Goal: Task Accomplishment & Management: Use online tool/utility

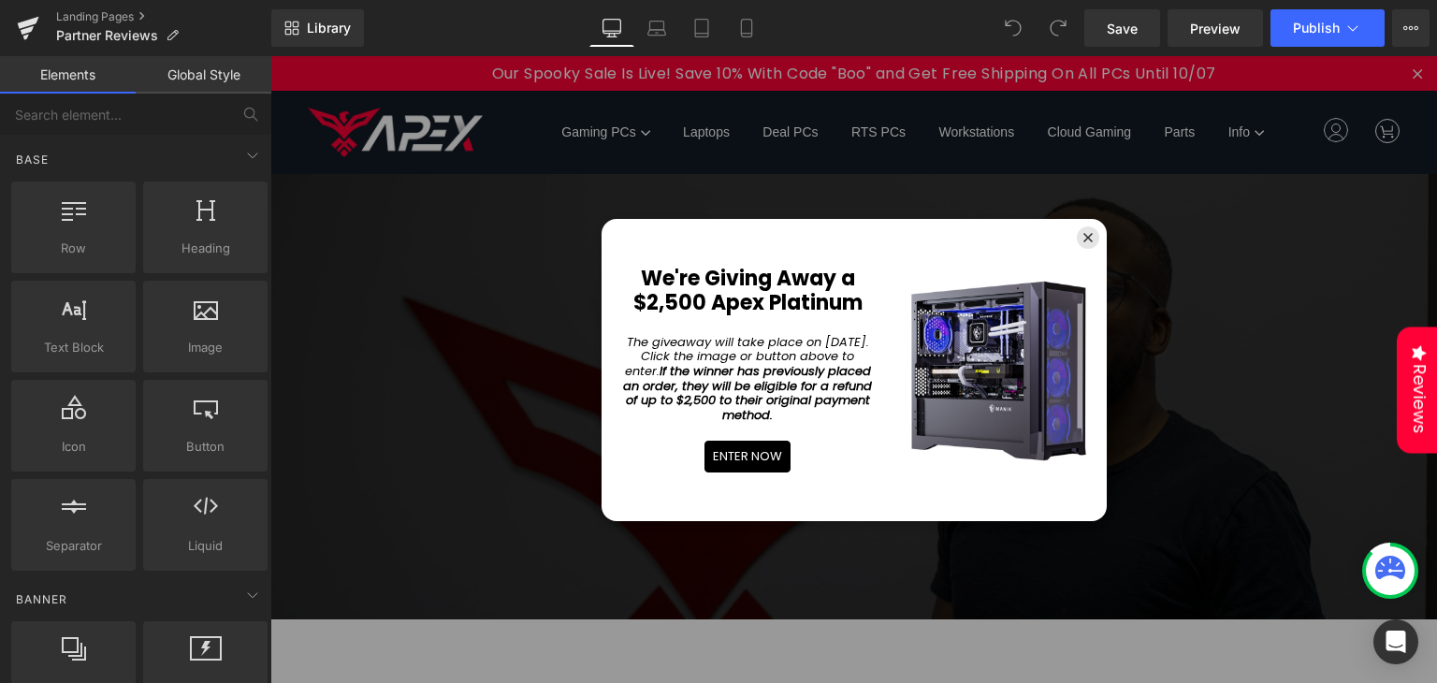
click at [1083, 237] on icon at bounding box center [1087, 237] width 9 height 9
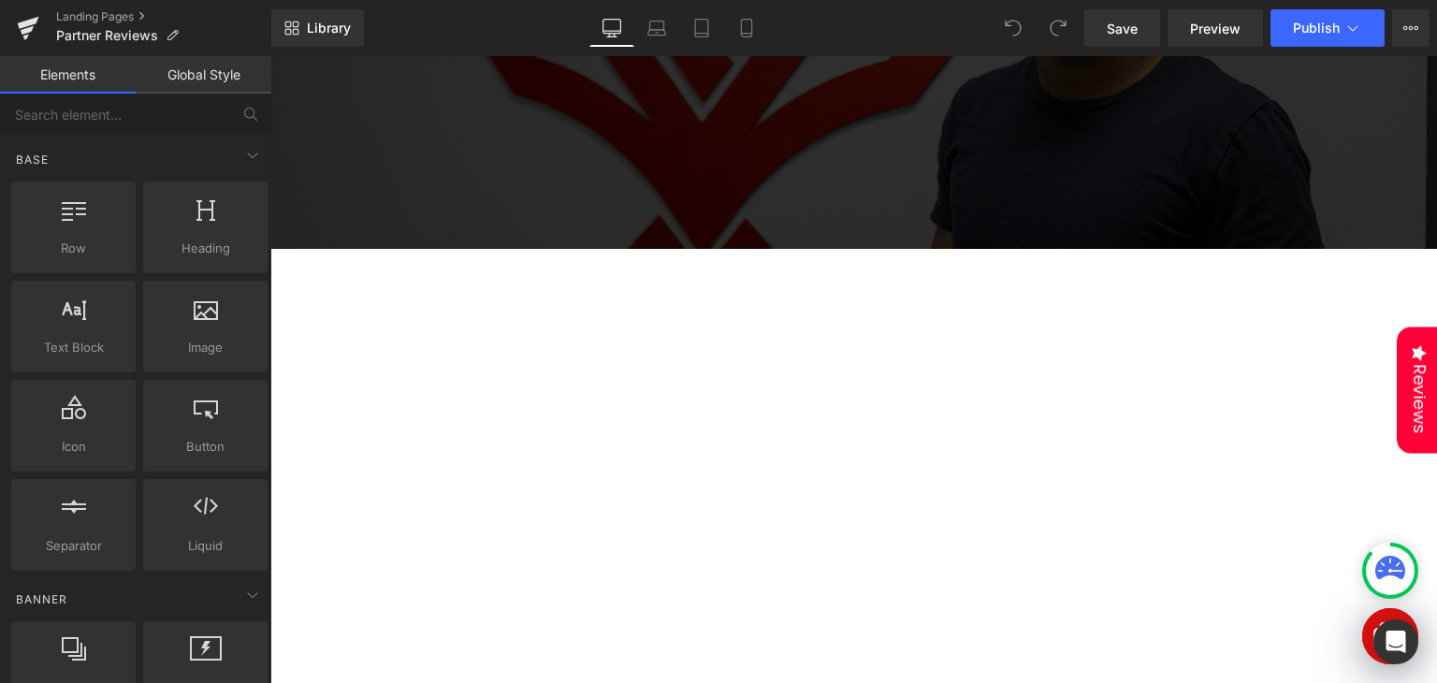
scroll to position [552, 0]
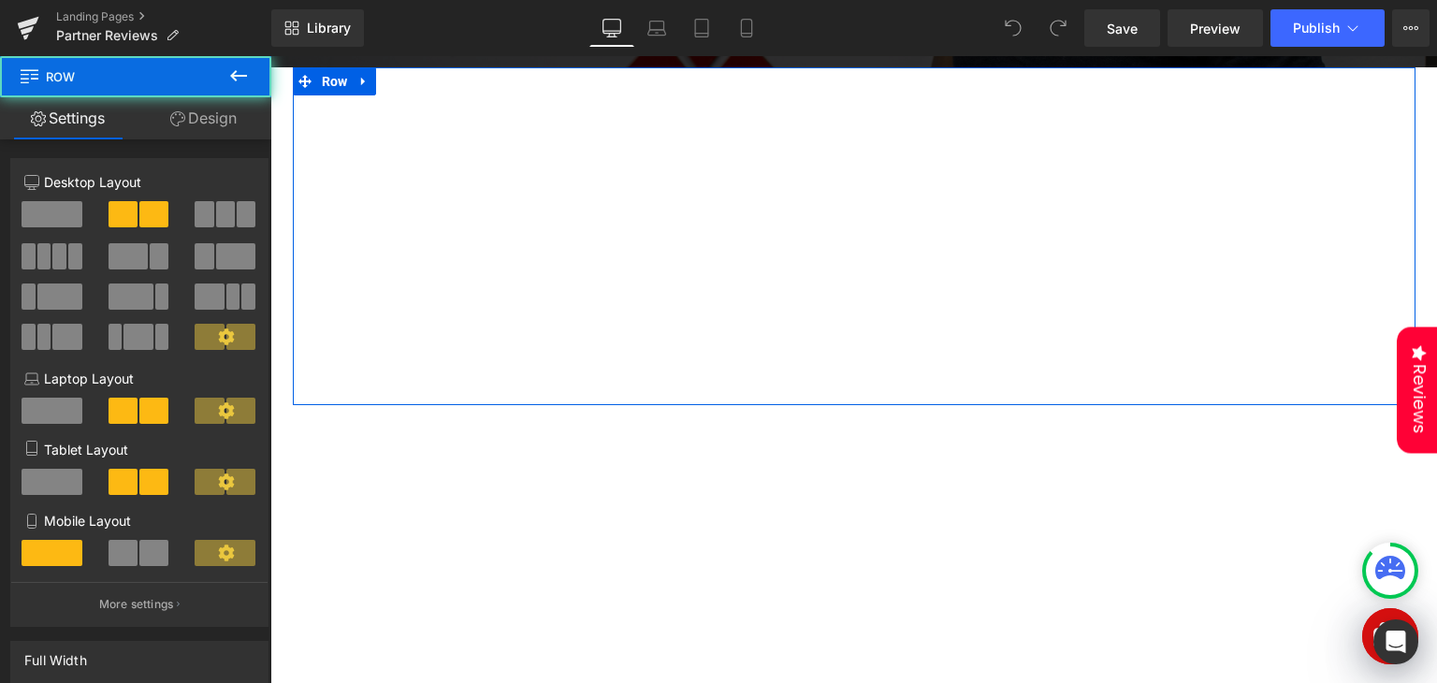
click at [293, 289] on div "Youtube" at bounding box center [573, 245] width 561 height 300
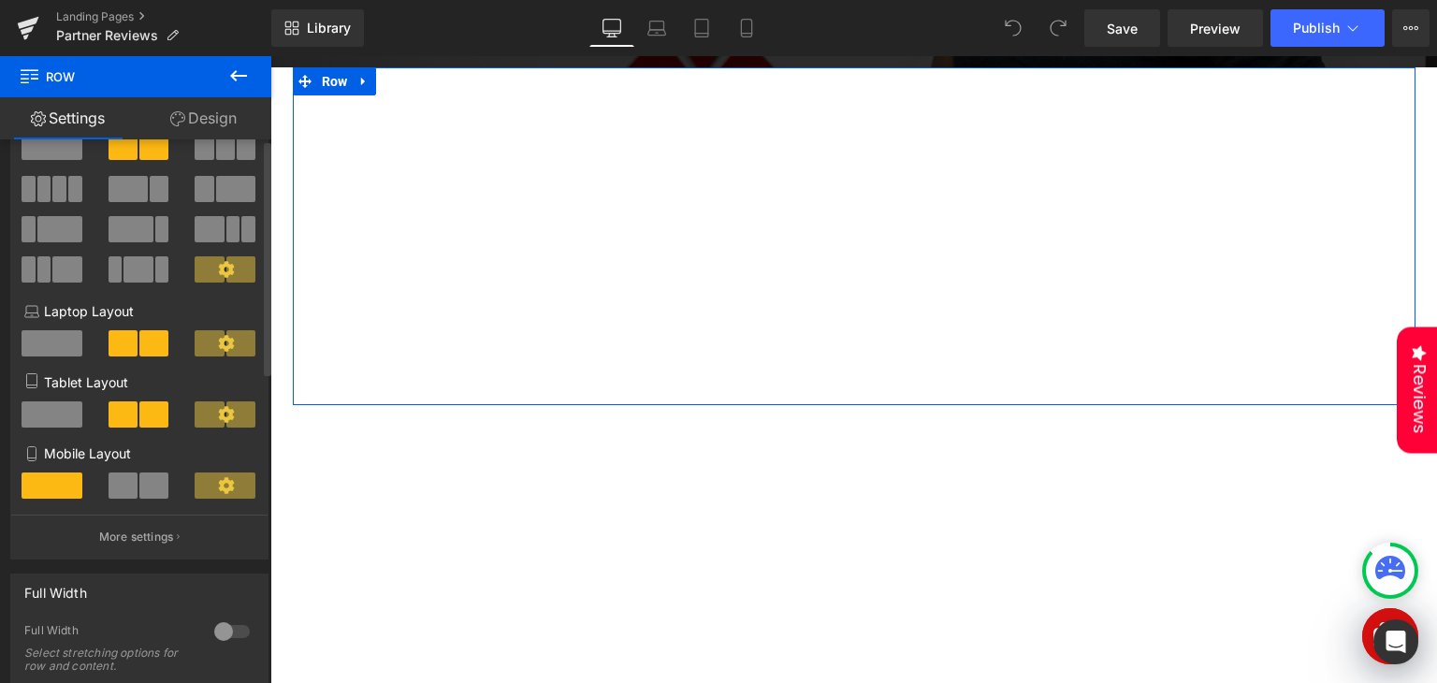
scroll to position [0, 0]
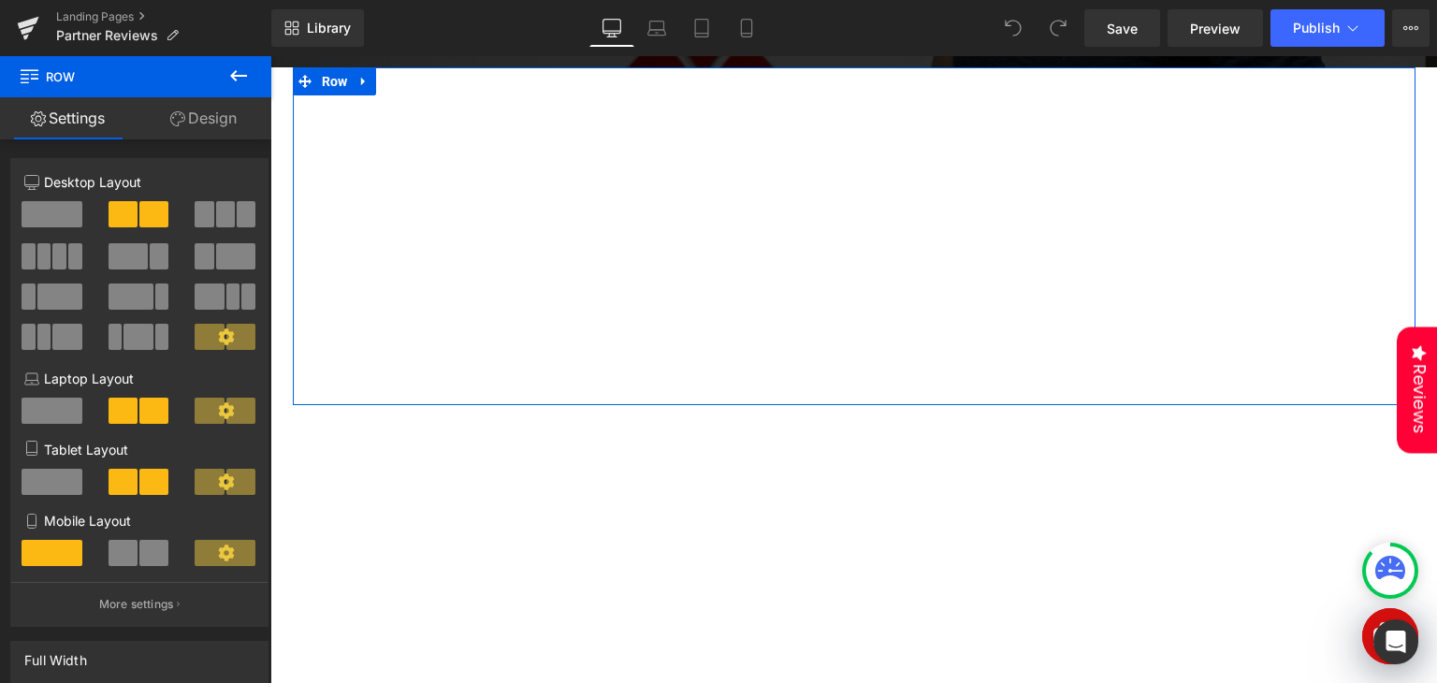
click at [153, 121] on link "Design" at bounding box center [204, 118] width 136 height 42
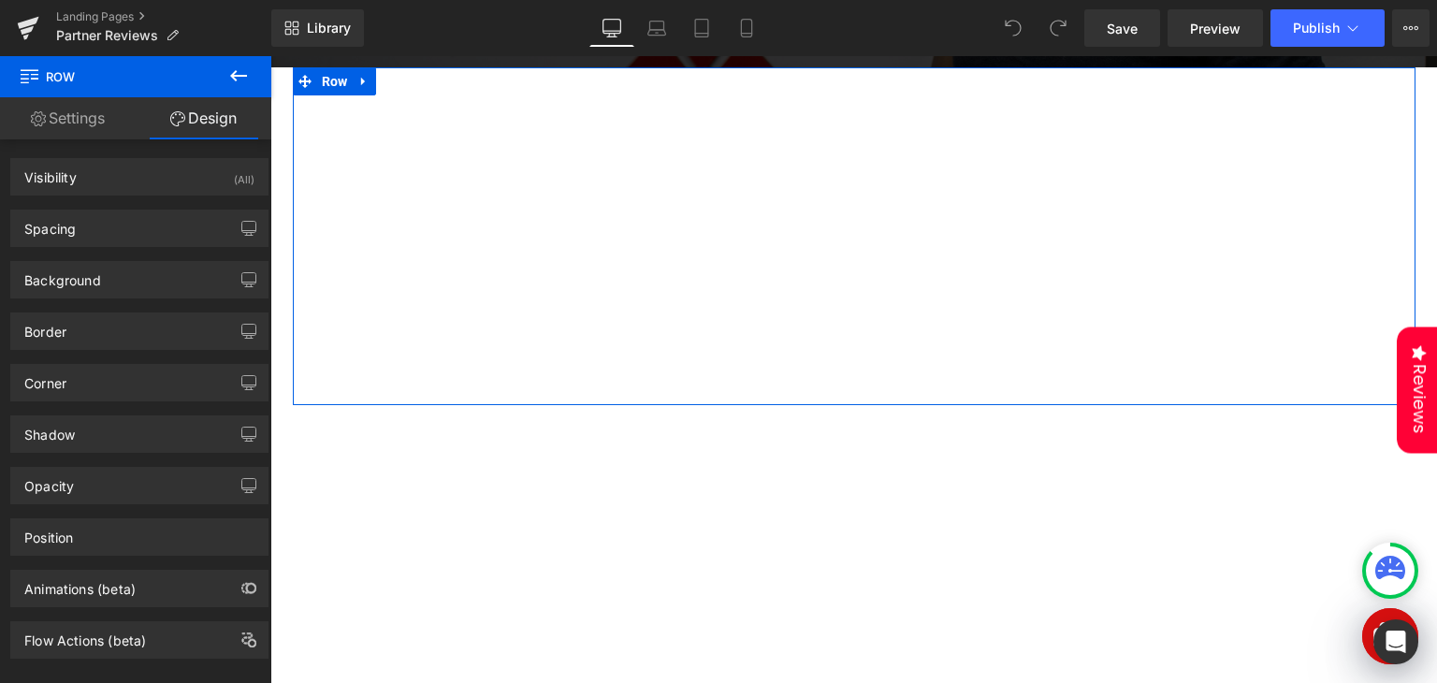
click at [78, 121] on link "Settings" at bounding box center [68, 118] width 136 height 42
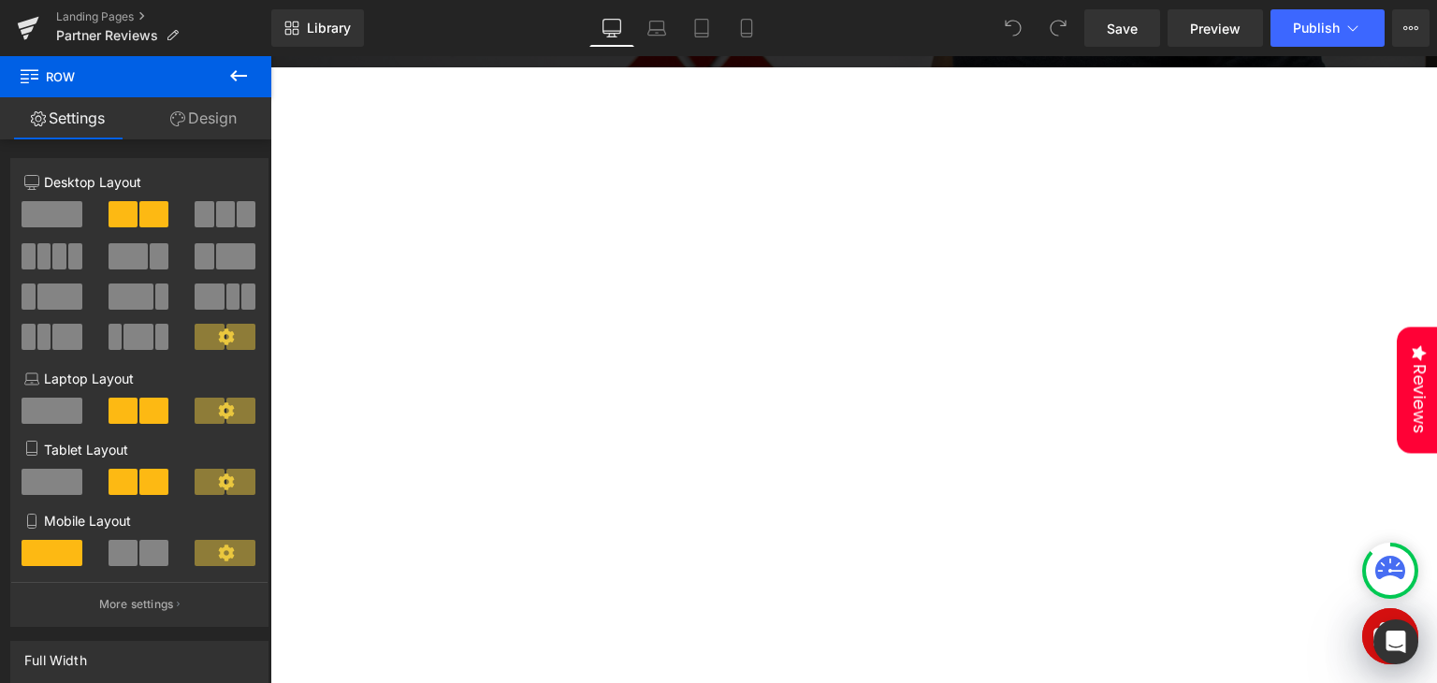
click at [236, 79] on icon at bounding box center [238, 75] width 17 height 11
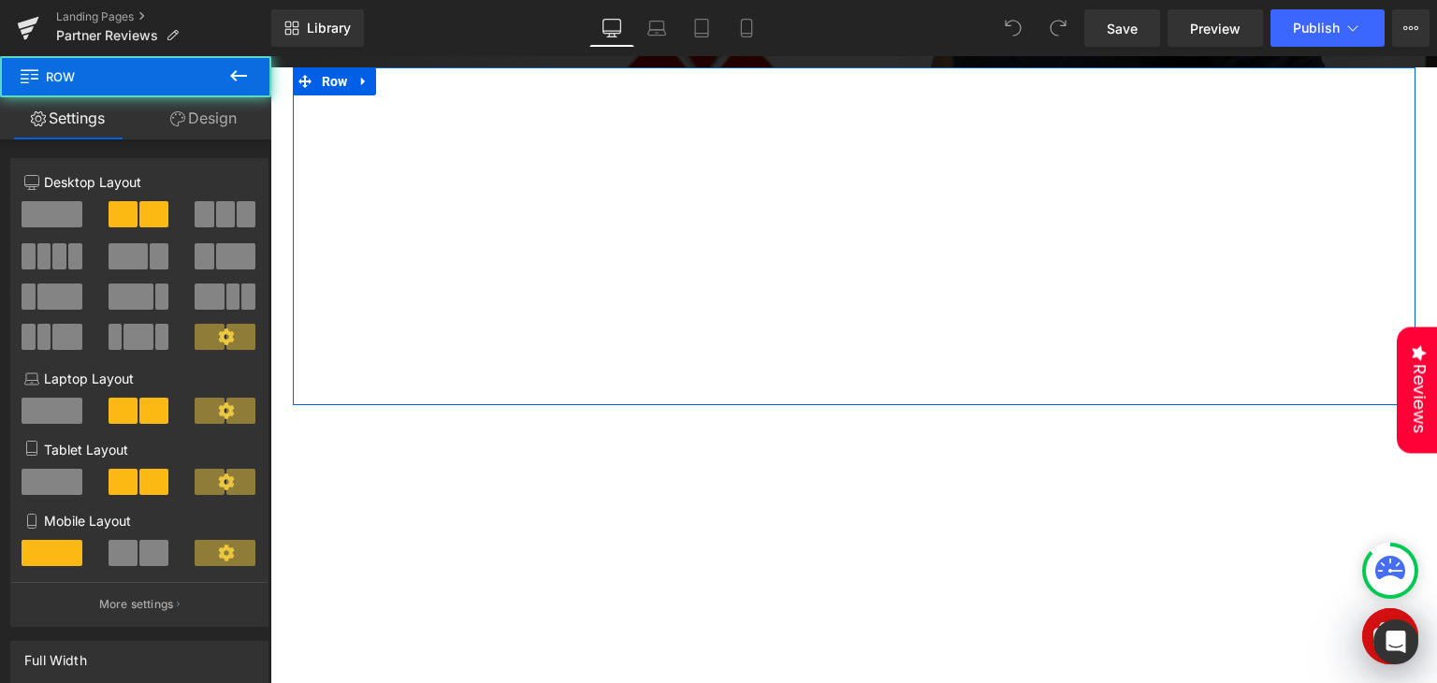
click at [296, 240] on div "Youtube" at bounding box center [573, 245] width 561 height 300
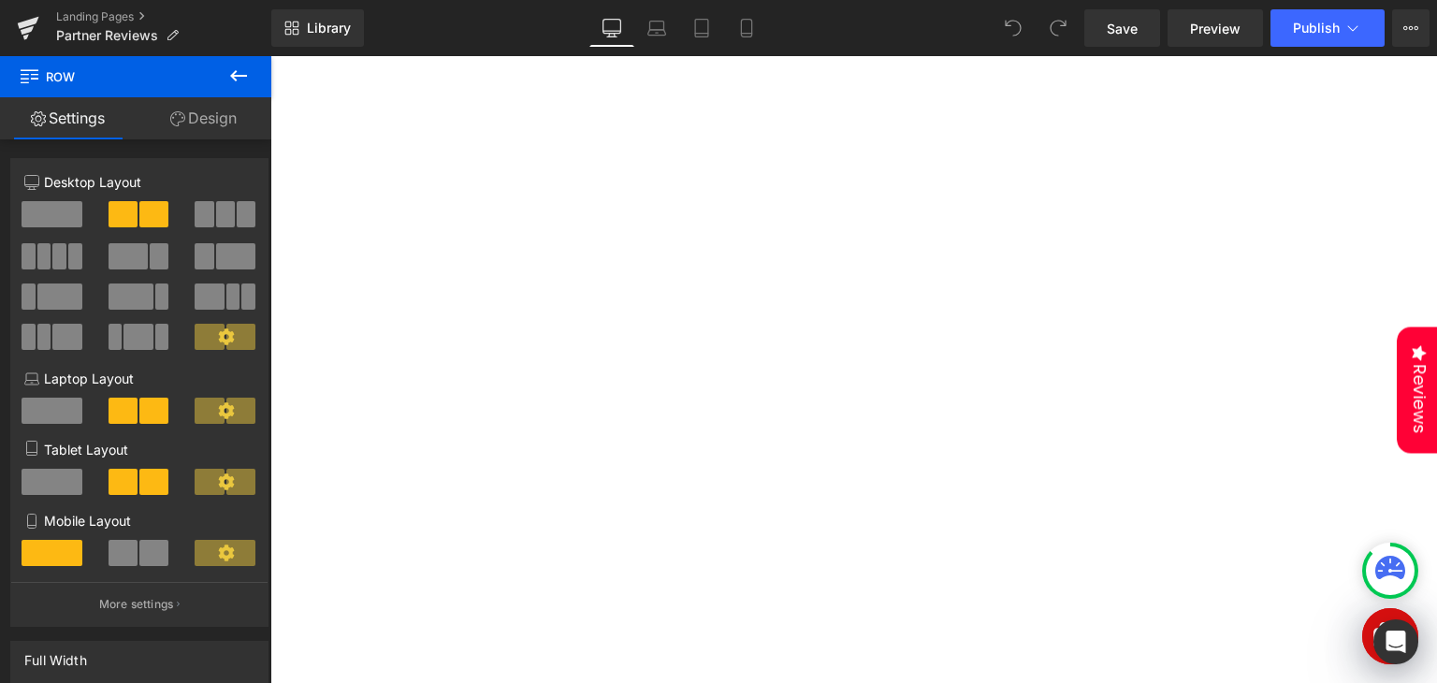
scroll to position [651, 0]
click at [232, 68] on icon at bounding box center [238, 76] width 22 height 22
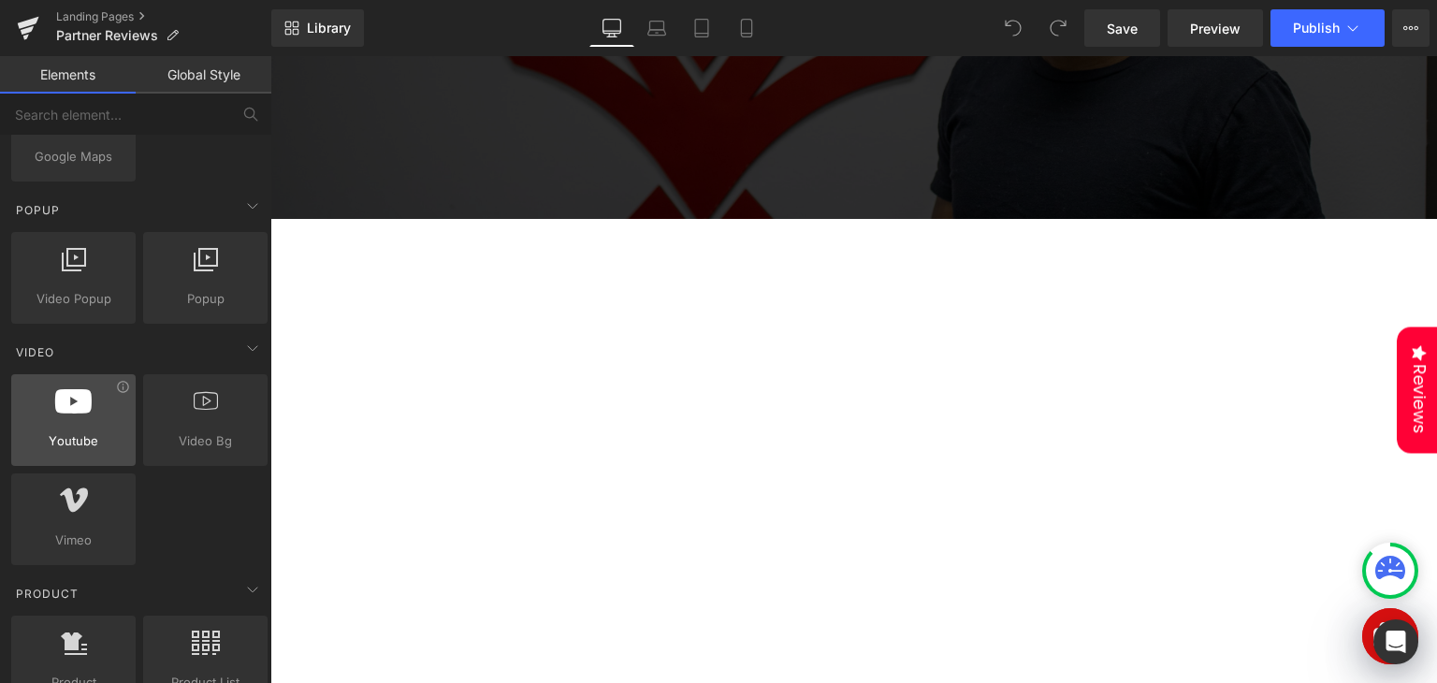
scroll to position [1055, 0]
click at [242, 342] on icon at bounding box center [252, 350] width 22 height 22
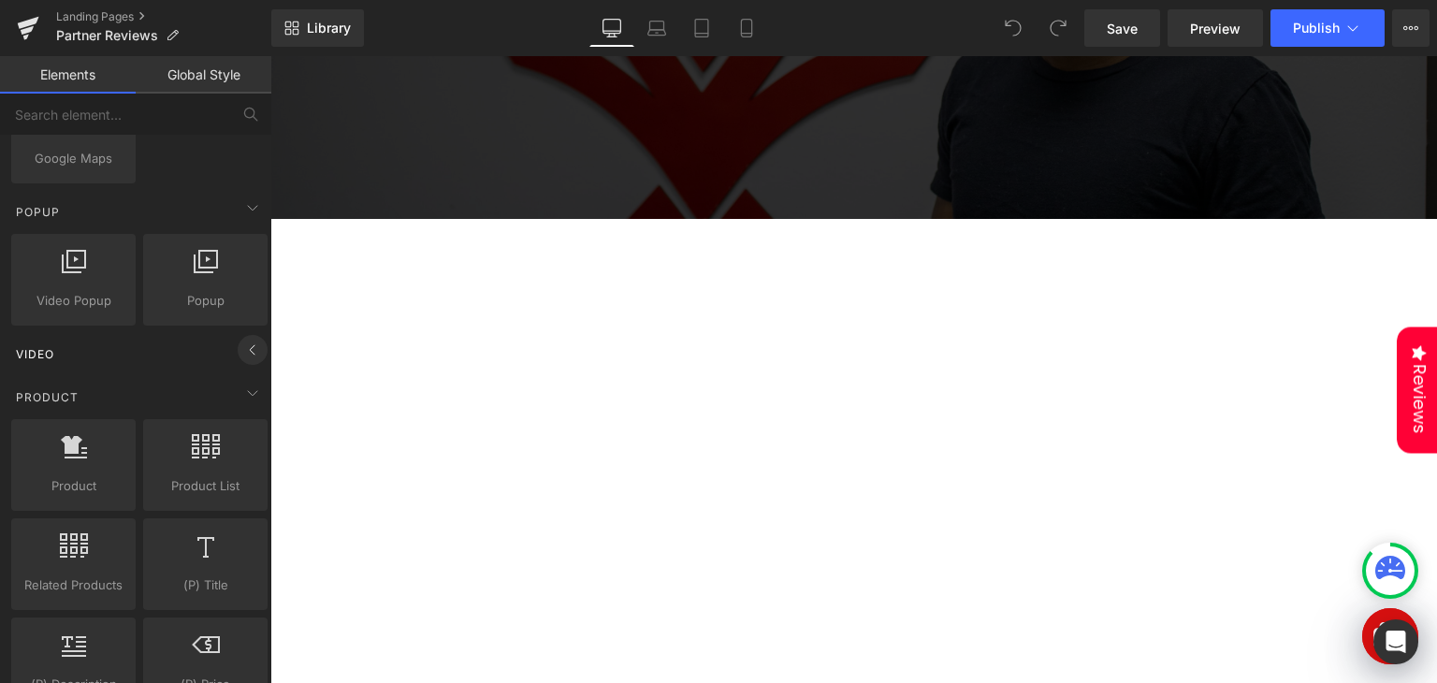
click at [242, 342] on icon at bounding box center [252, 350] width 22 height 22
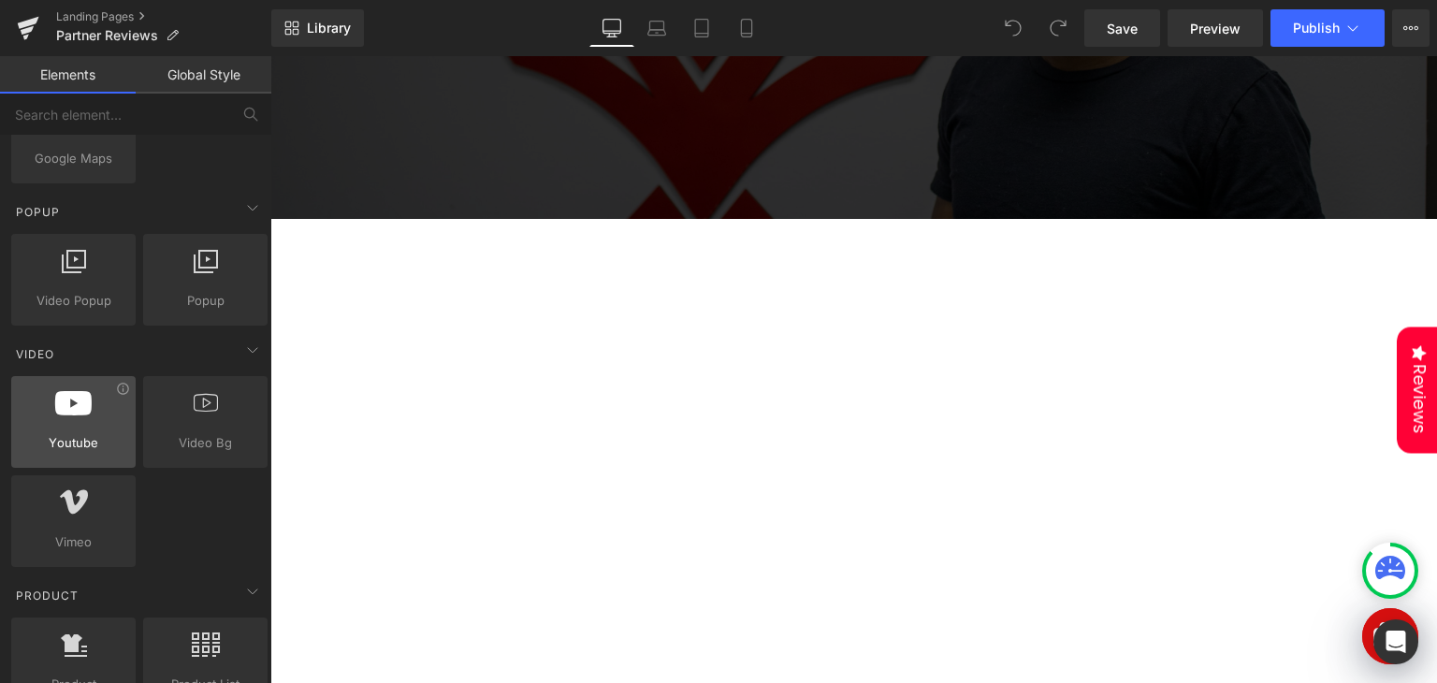
click at [119, 433] on span "Youtube" at bounding box center [73, 443] width 113 height 20
click at [71, 433] on span "Youtube" at bounding box center [73, 443] width 113 height 20
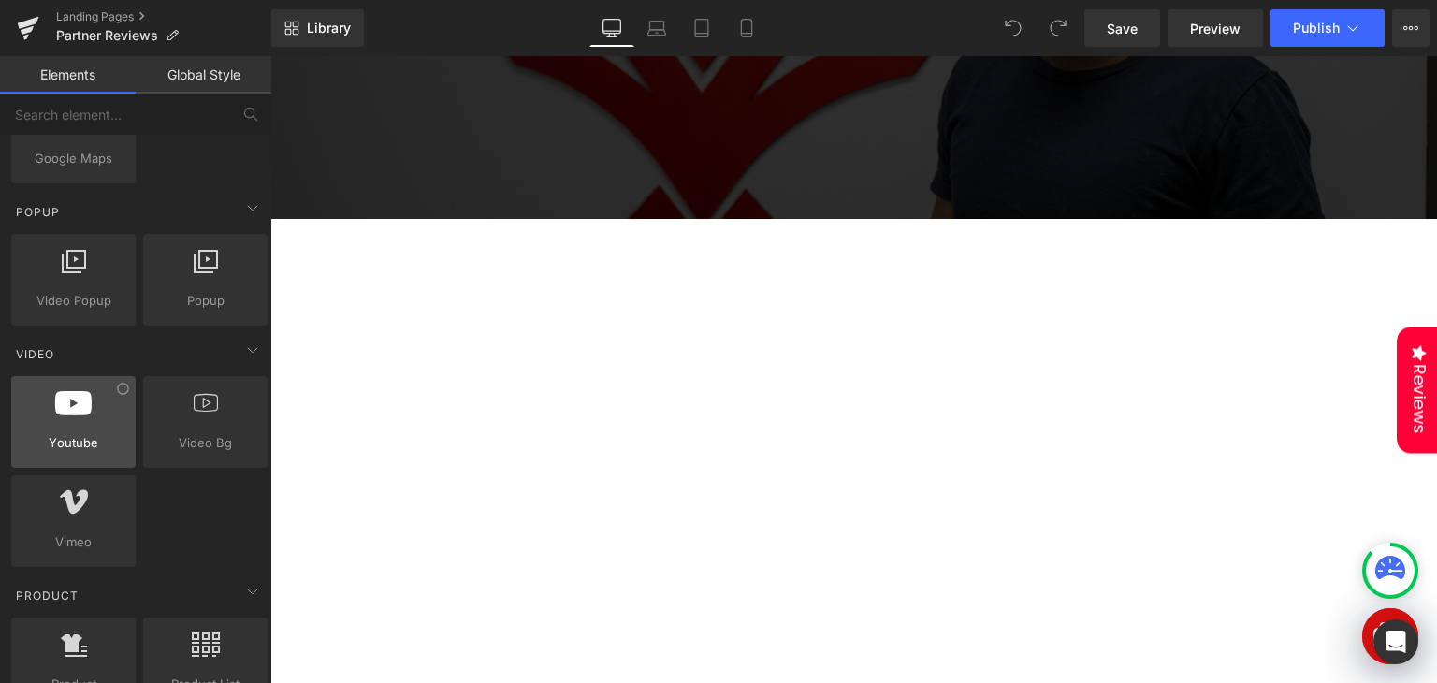
click at [71, 433] on span "Youtube" at bounding box center [73, 443] width 113 height 20
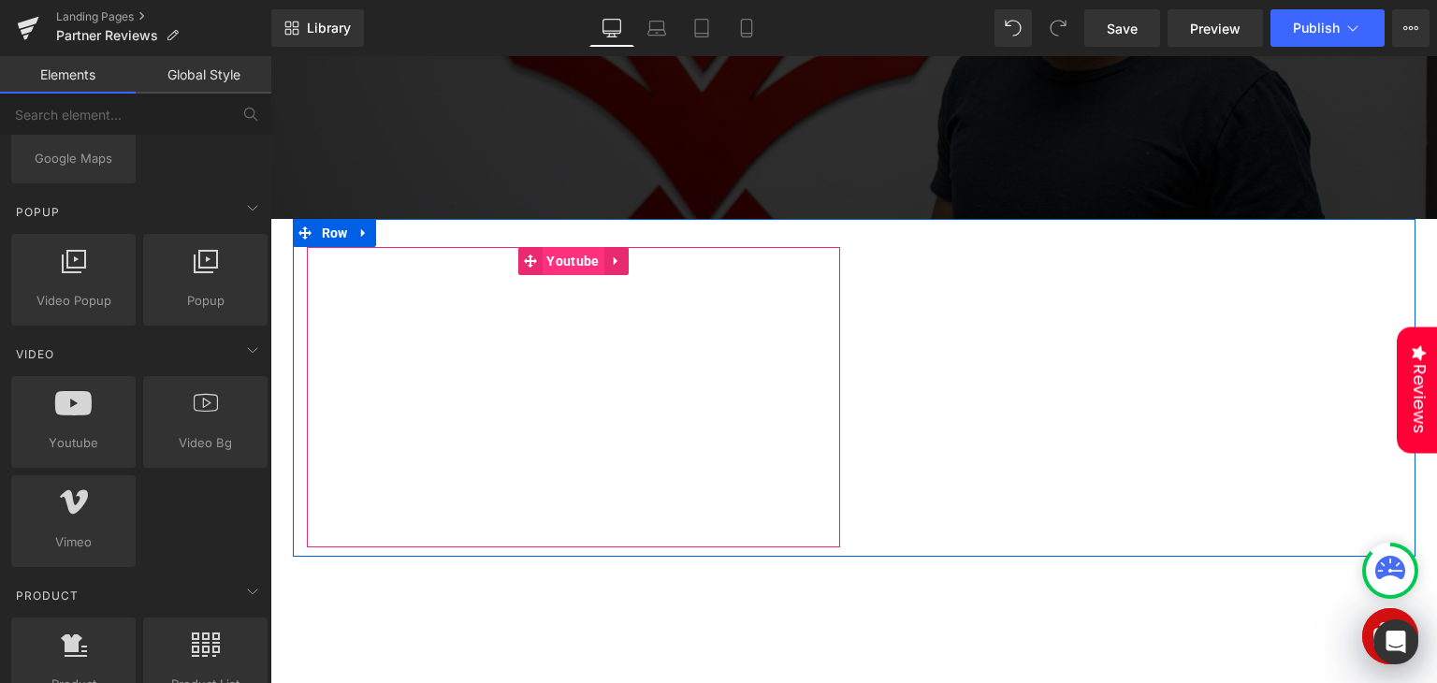
click at [557, 263] on span "Youtube" at bounding box center [573, 261] width 62 height 28
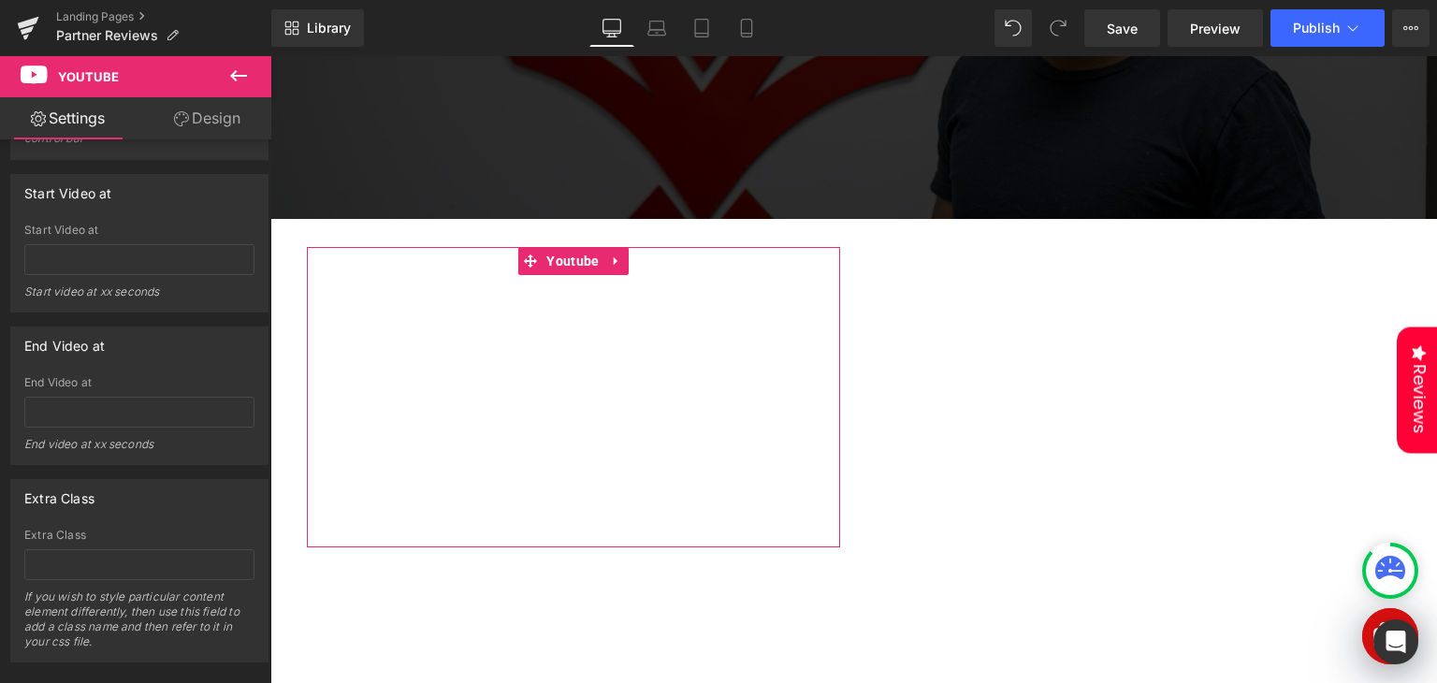
scroll to position [682, 0]
